Goal: Information Seeking & Learning: Learn about a topic

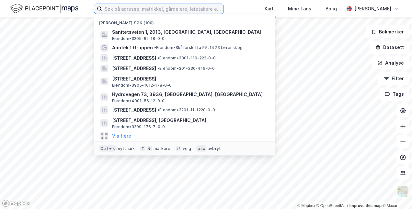
click at [128, 10] on input at bounding box center [162, 9] width 121 height 10
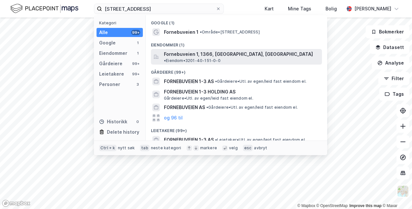
click at [177, 53] on span "Fornebuveien 1, 1366, [GEOGRAPHIC_DATA], [GEOGRAPHIC_DATA]" at bounding box center [238, 54] width 149 height 8
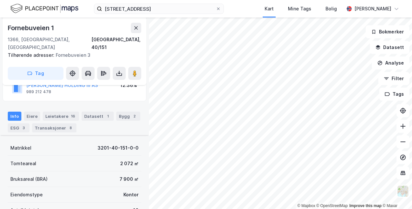
scroll to position [130, 0]
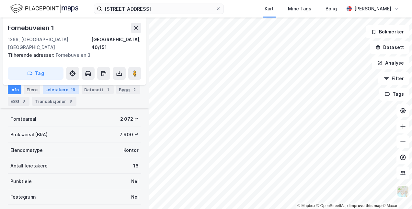
click at [56, 90] on div "Leietakere 16" at bounding box center [61, 89] width 36 height 9
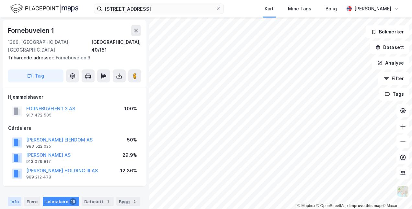
click at [15, 197] on div "Info" at bounding box center [15, 201] width 14 height 9
click at [32, 197] on div "Eiere" at bounding box center [32, 201] width 16 height 9
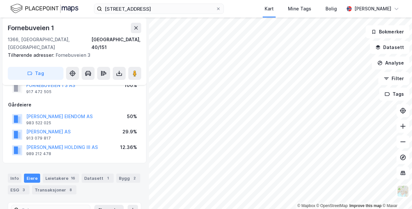
scroll to position [32, 0]
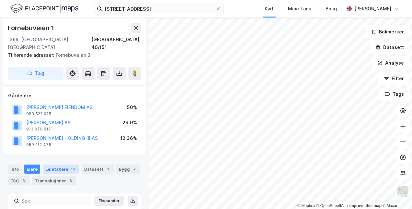
drag, startPoint x: 59, startPoint y: 161, endPoint x: 63, endPoint y: 165, distance: 6.4
click at [60, 164] on div "Leietakere 16" at bounding box center [61, 168] width 36 height 9
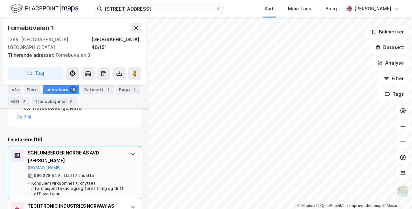
scroll to position [198, 0]
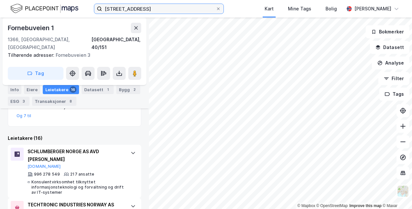
click at [144, 10] on input "[STREET_ADDRESS]" at bounding box center [159, 9] width 114 height 10
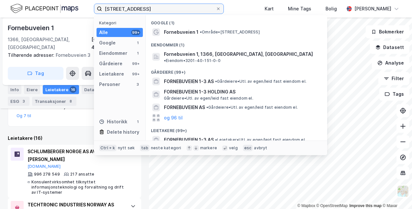
click at [144, 9] on input "[STREET_ADDRESS]" at bounding box center [159, 9] width 114 height 10
click at [145, 9] on input "[STREET_ADDRESS]" at bounding box center [159, 9] width 114 height 10
click at [150, 9] on input "[STREET_ADDRESS]" at bounding box center [159, 9] width 114 height 10
click at [148, 11] on input "[STREET_ADDRESS]" at bounding box center [159, 9] width 114 height 10
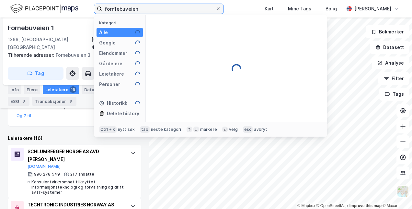
click at [157, 9] on input "forn1ebuveien" at bounding box center [159, 9] width 114 height 10
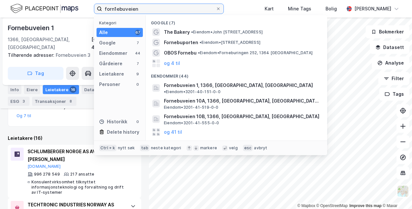
drag, startPoint x: 152, startPoint y: 8, endPoint x: 92, endPoint y: 9, distance: 60.6
click at [92, 9] on div "forn1ebuveien Kategori Alle 67 Google 7 Eiendommer 44 Gårdeiere 7 Leietakere 9 …" at bounding box center [206, 8] width 412 height 17
type input "[STREET_ADDRESS]"
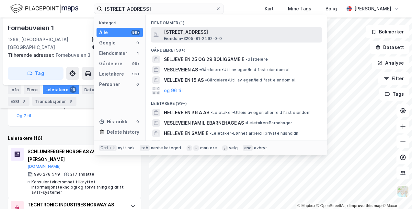
click at [187, 32] on span "[STREET_ADDRESS]" at bounding box center [241, 32] width 155 height 8
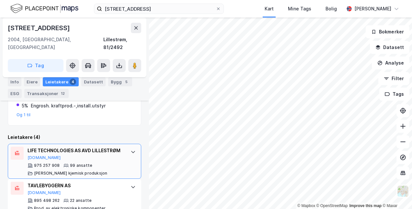
scroll to position [190, 0]
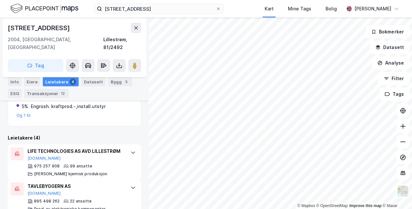
click at [32, 79] on div "Eiere" at bounding box center [32, 81] width 16 height 9
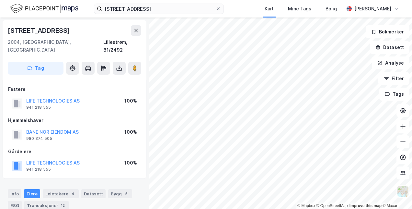
drag, startPoint x: 65, startPoint y: 184, endPoint x: 69, endPoint y: 176, distance: 8.3
click at [66, 189] on div "Leietakere 4" at bounding box center [61, 193] width 36 height 9
click at [0, 0] on button "LIFE TECHNOLOGIES AS" at bounding box center [0, 0] width 0 height 0
